Goal: Transaction & Acquisition: Purchase product/service

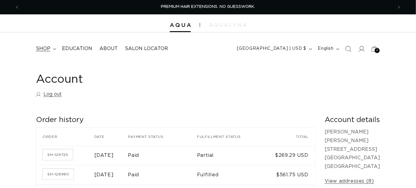
click at [46, 47] on span "shop" at bounding box center [43, 48] width 14 height 6
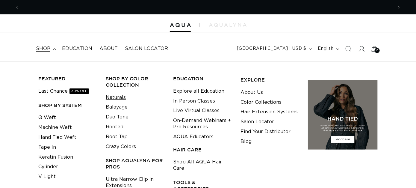
scroll to position [0, 373]
click at [118, 96] on link "Naturals" at bounding box center [116, 97] width 20 height 10
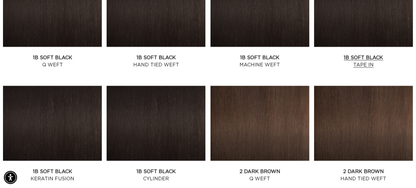
scroll to position [628, 0]
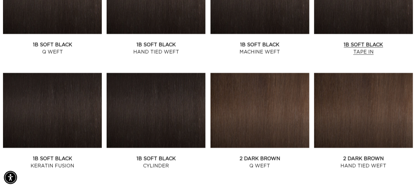
click at [361, 43] on link "1B Soft Black Tape In" at bounding box center [363, 48] width 99 height 14
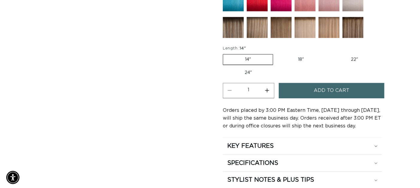
scroll to position [0, 746]
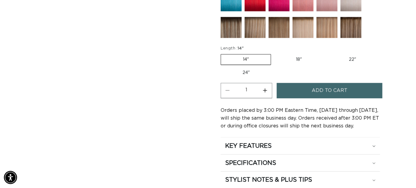
click at [266, 87] on button "Increase quantity for 1B Soft Black - Tape In" at bounding box center [264, 90] width 13 height 15
type input "2"
click at [310, 86] on button "Add to cart" at bounding box center [329, 90] width 106 height 15
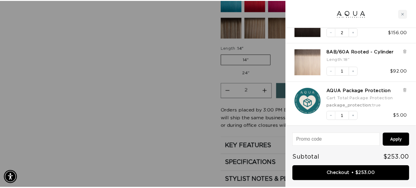
scroll to position [0, 755]
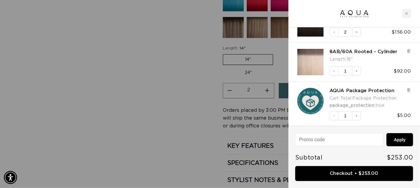
click at [152, 138] on div at bounding box center [210, 94] width 420 height 188
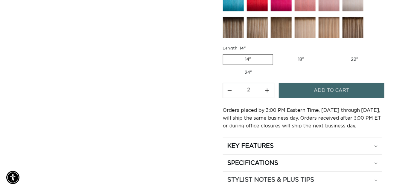
scroll to position [0, 373]
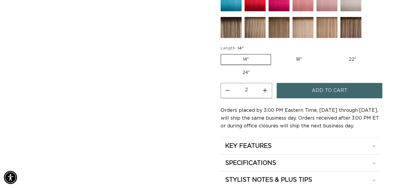
click at [326, 88] on span "Add to cart" at bounding box center [329, 90] width 36 height 15
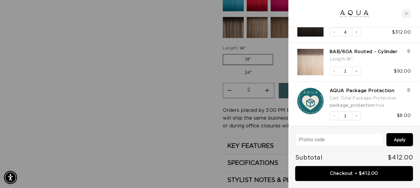
scroll to position [0, 378]
click at [335, 72] on icon "Decrease quantity" at bounding box center [334, 71] width 4 height 4
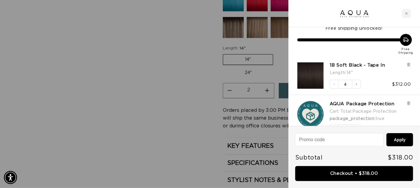
scroll to position [0, 0]
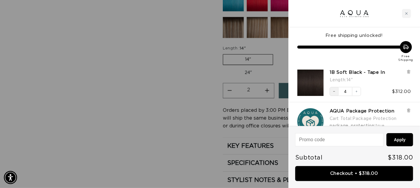
click at [335, 92] on icon "Decrease quantity" at bounding box center [334, 91] width 4 height 4
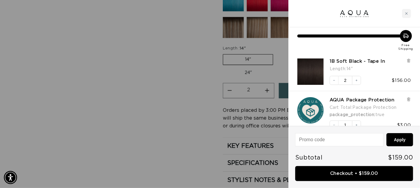
scroll to position [21, 0]
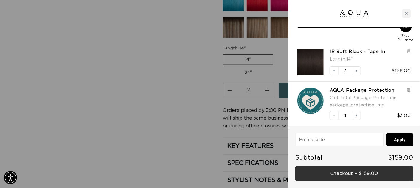
click at [358, 172] on link "Checkout • $159.00" at bounding box center [354, 173] width 118 height 15
